Goal: Task Accomplishment & Management: Manage account settings

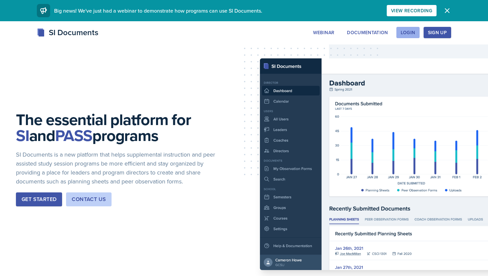
click at [417, 33] on button "Login" at bounding box center [408, 32] width 23 height 11
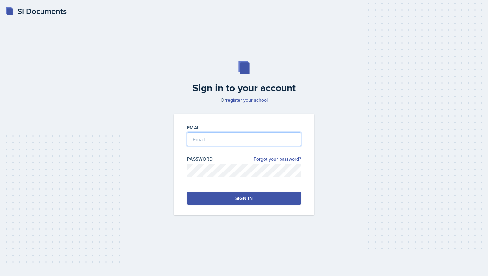
click at [223, 141] on input "email" at bounding box center [244, 140] width 114 height 14
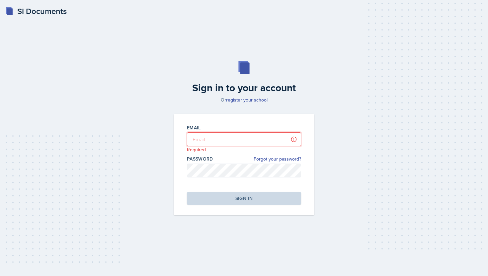
type input "[EMAIL_ADDRESS][DOMAIN_NAME]"
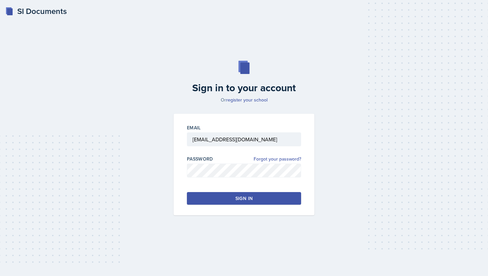
click at [236, 202] on div "Sign in" at bounding box center [244, 198] width 17 height 7
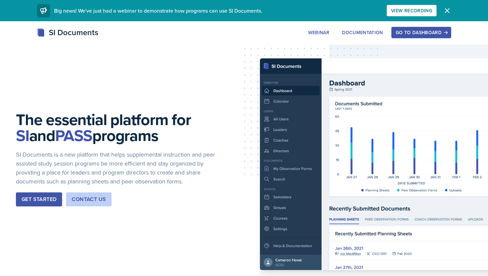
click at [428, 35] on div "Go to Dashboard" at bounding box center [421, 32] width 51 height 5
